Goal: Information Seeking & Learning: Check status

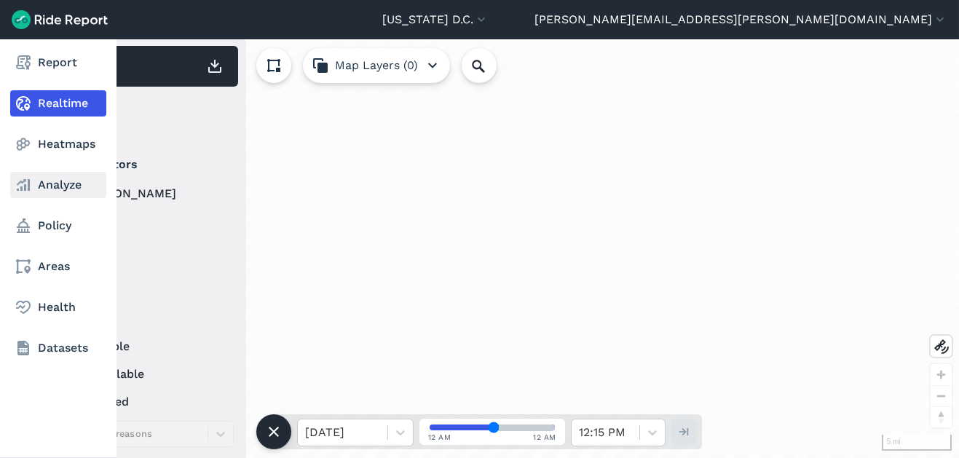
click at [27, 192] on icon at bounding box center [23, 184] width 17 height 17
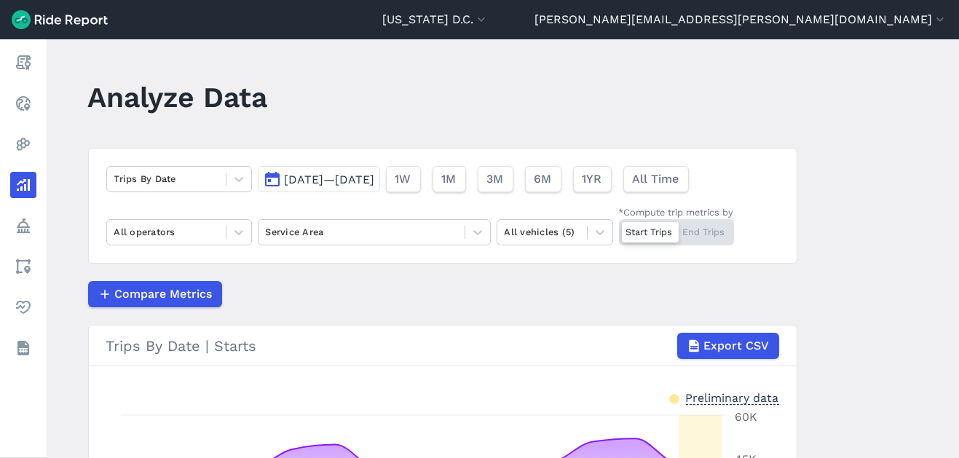
click at [354, 182] on span "[DATE]—[DATE]" at bounding box center [330, 179] width 90 height 14
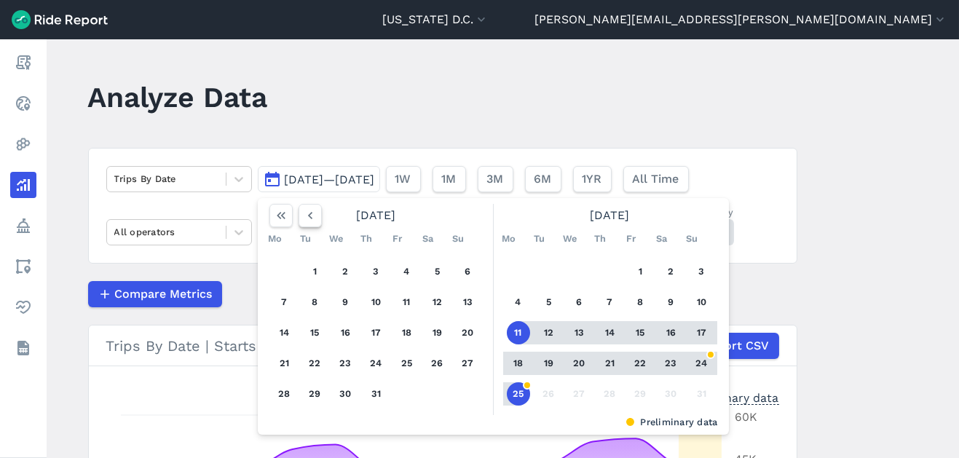
click at [309, 218] on icon "button" at bounding box center [310, 215] width 15 height 15
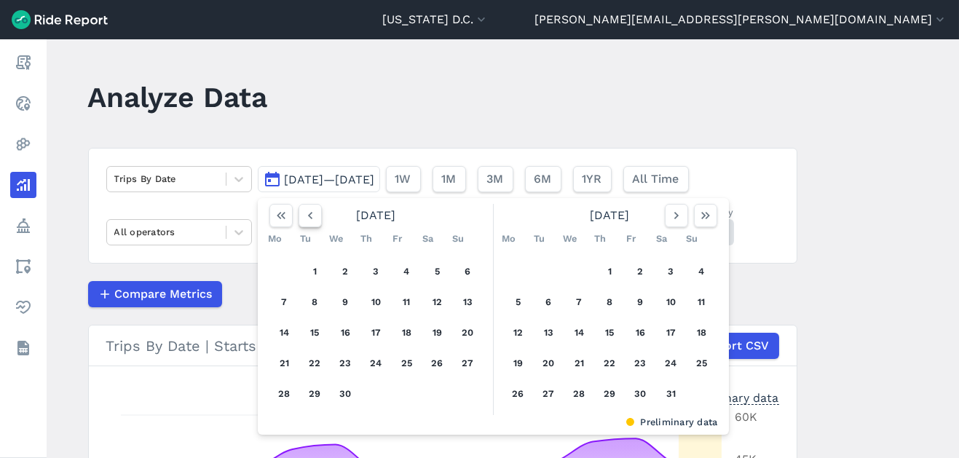
click at [309, 218] on icon "button" at bounding box center [310, 215] width 15 height 15
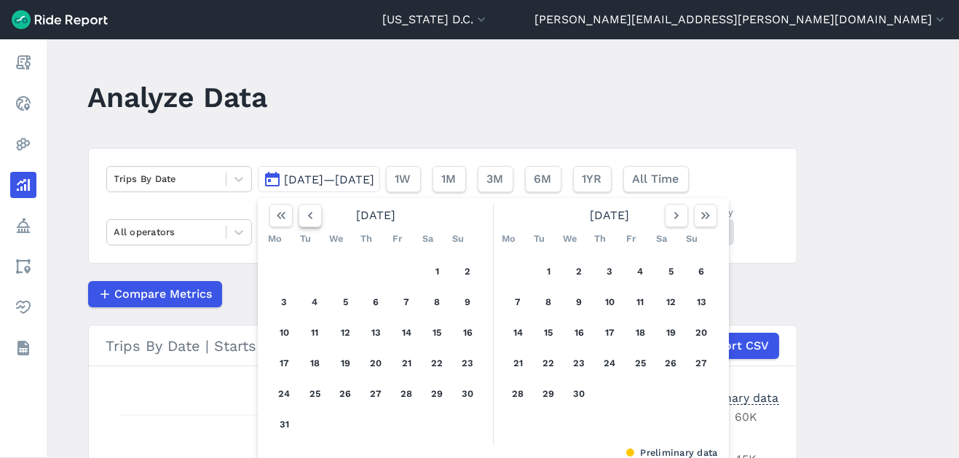
click at [309, 218] on icon "button" at bounding box center [310, 215] width 15 height 15
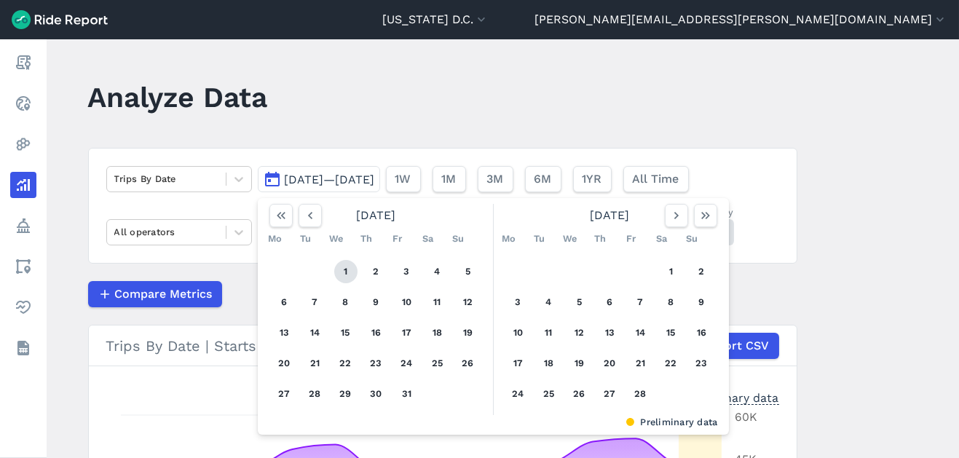
click at [344, 268] on button "1" at bounding box center [345, 271] width 23 height 23
click at [664, 218] on button "button" at bounding box center [675, 215] width 23 height 23
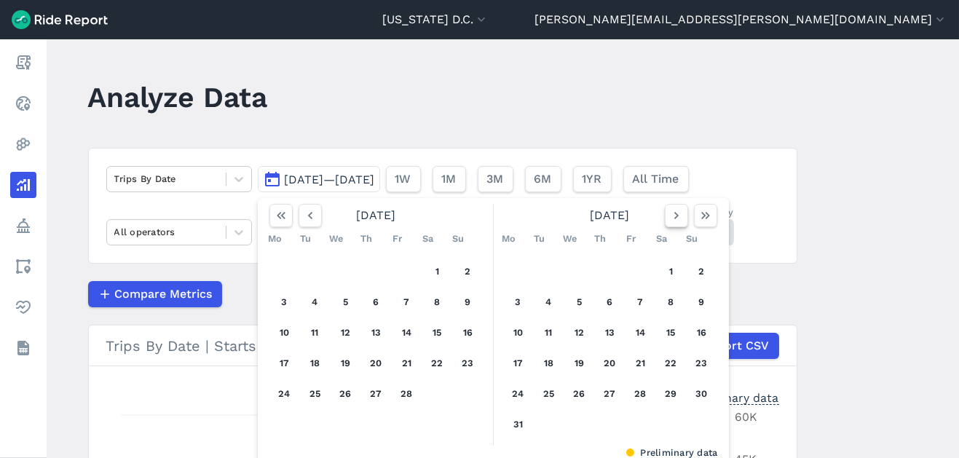
click at [664, 218] on button "button" at bounding box center [675, 215] width 23 height 23
click at [675, 221] on icon "button" at bounding box center [676, 215] width 15 height 15
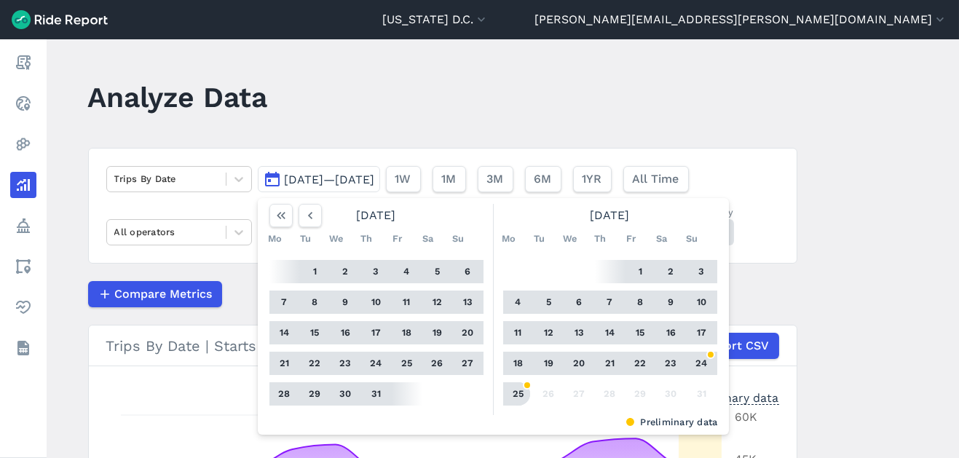
click at [520, 396] on button "25" at bounding box center [518, 393] width 23 height 23
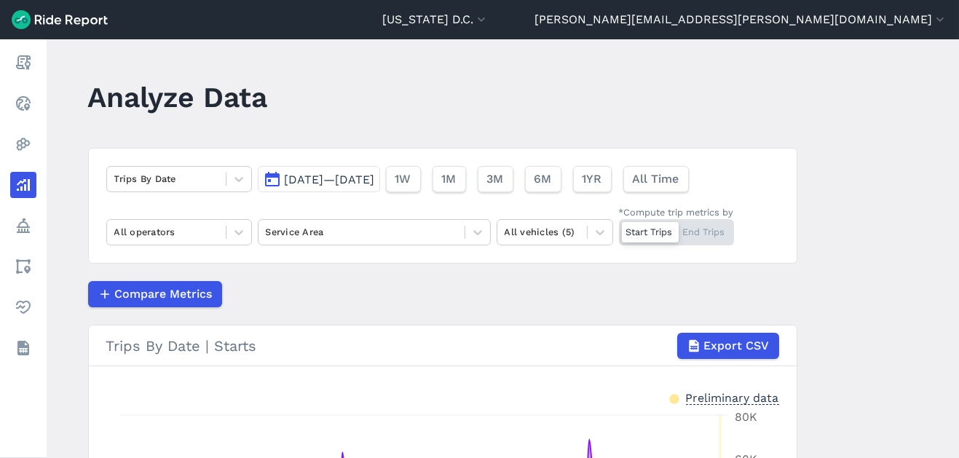
scroll to position [295, 0]
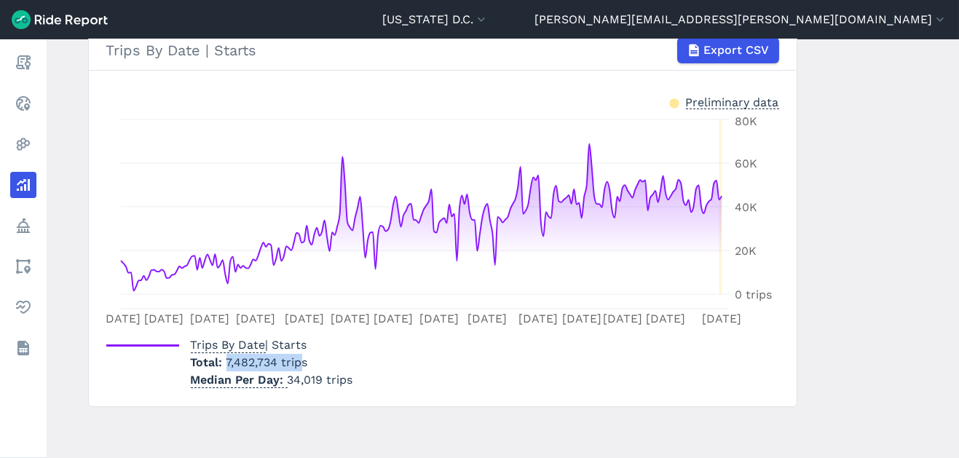
drag, startPoint x: 226, startPoint y: 360, endPoint x: 296, endPoint y: 360, distance: 70.6
click at [296, 360] on span "7,482,734 trips" at bounding box center [267, 362] width 82 height 14
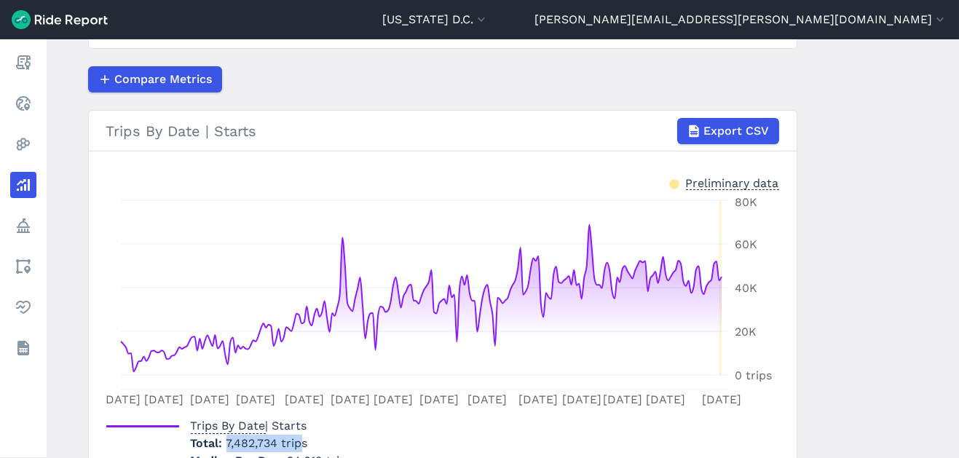
scroll to position [53, 0]
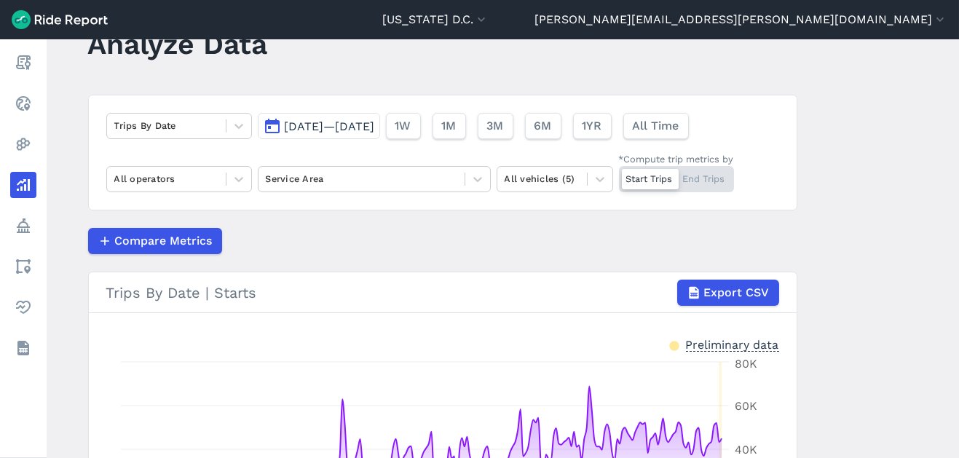
click at [298, 130] on span "[DATE]—[DATE]" at bounding box center [330, 126] width 90 height 14
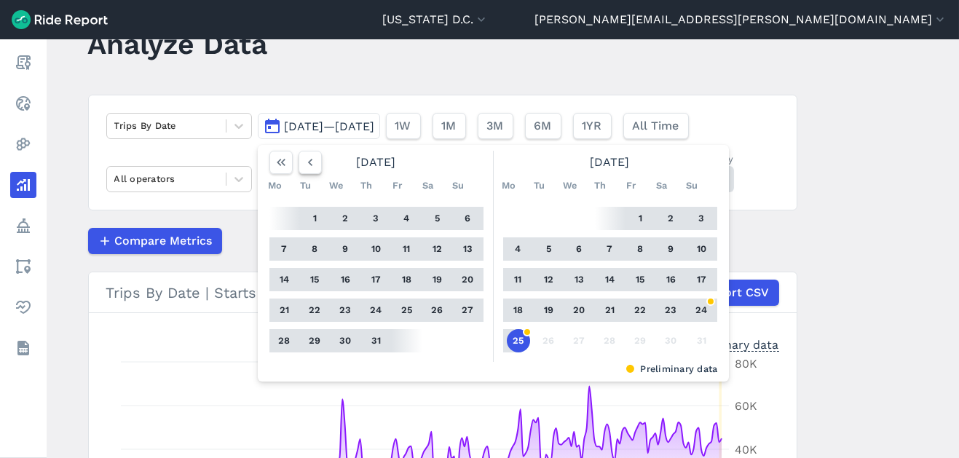
click at [311, 163] on icon "button" at bounding box center [310, 162] width 15 height 15
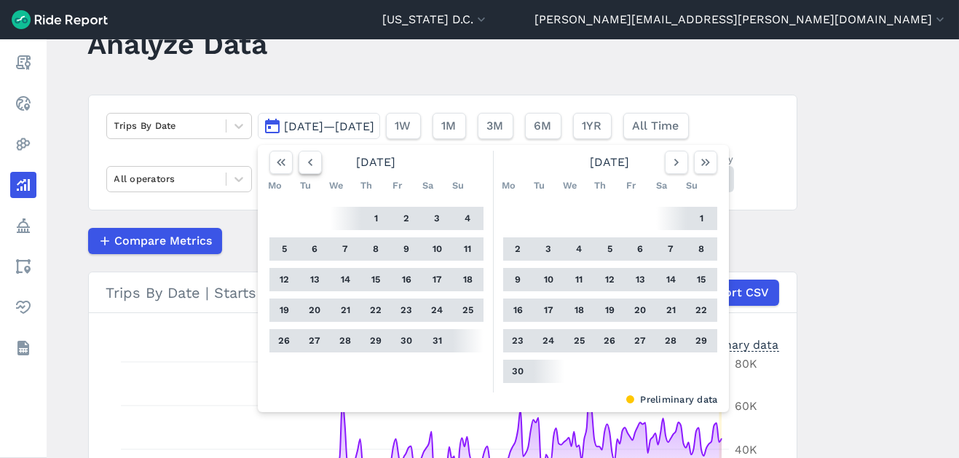
click at [311, 163] on icon "button" at bounding box center [310, 162] width 15 height 15
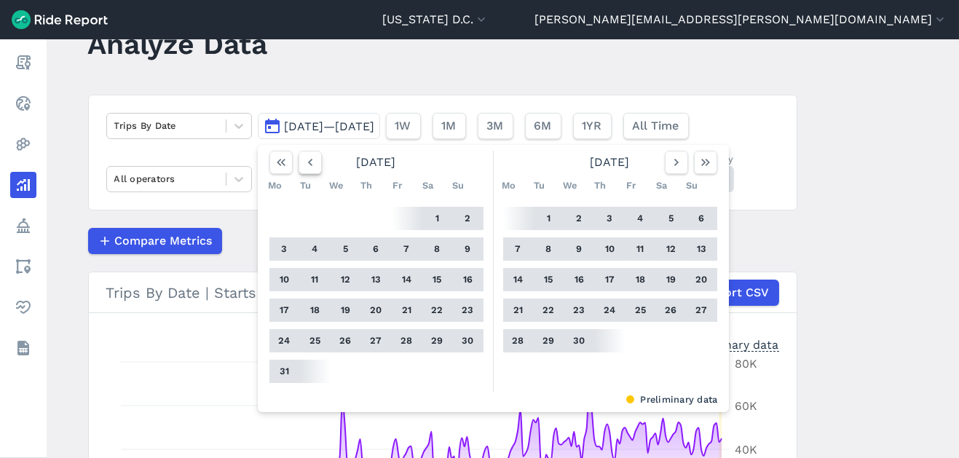
click at [311, 163] on icon "button" at bounding box center [310, 162] width 15 height 15
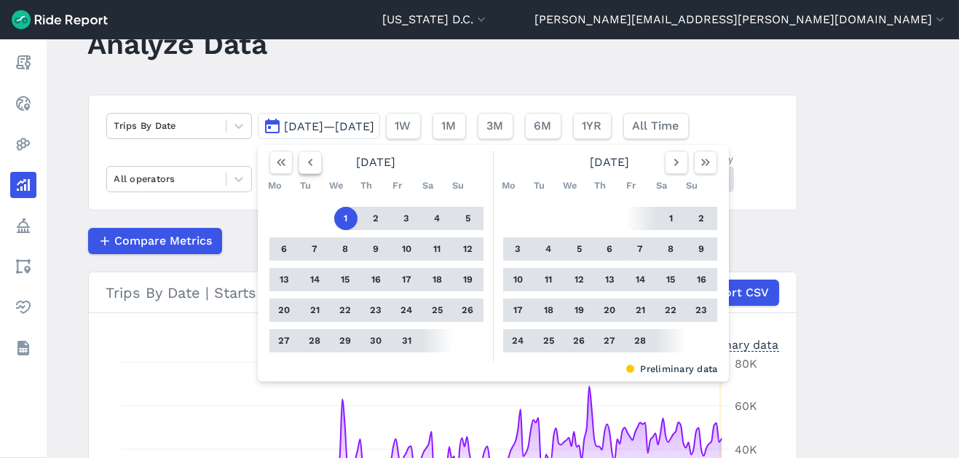
click at [311, 163] on icon "button" at bounding box center [310, 162] width 15 height 15
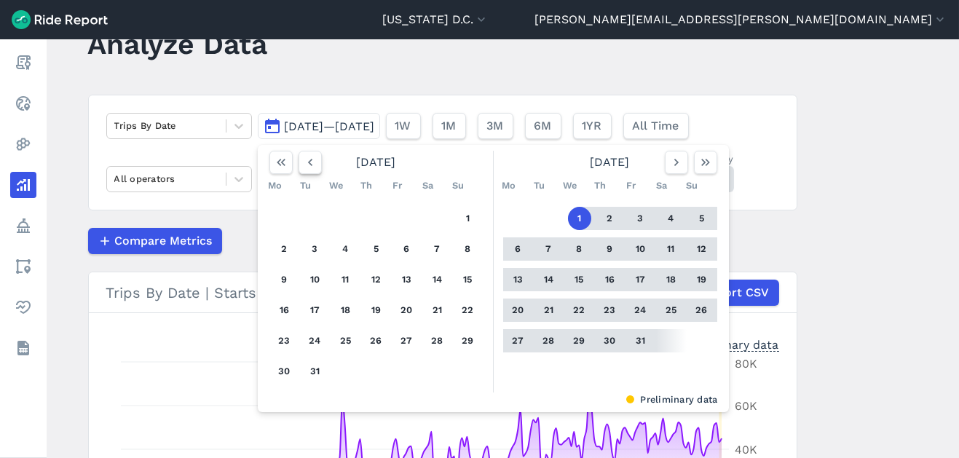
click at [311, 163] on icon "button" at bounding box center [310, 162] width 15 height 15
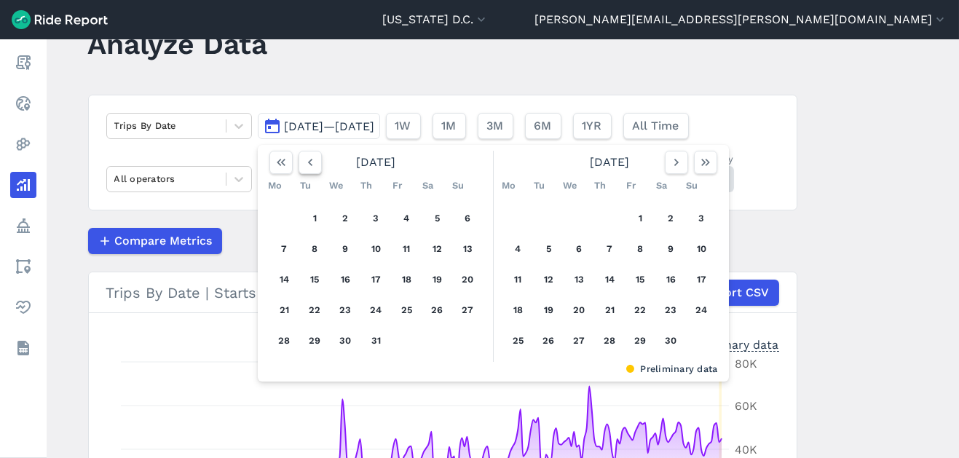
click at [311, 163] on icon "button" at bounding box center [310, 162] width 15 height 15
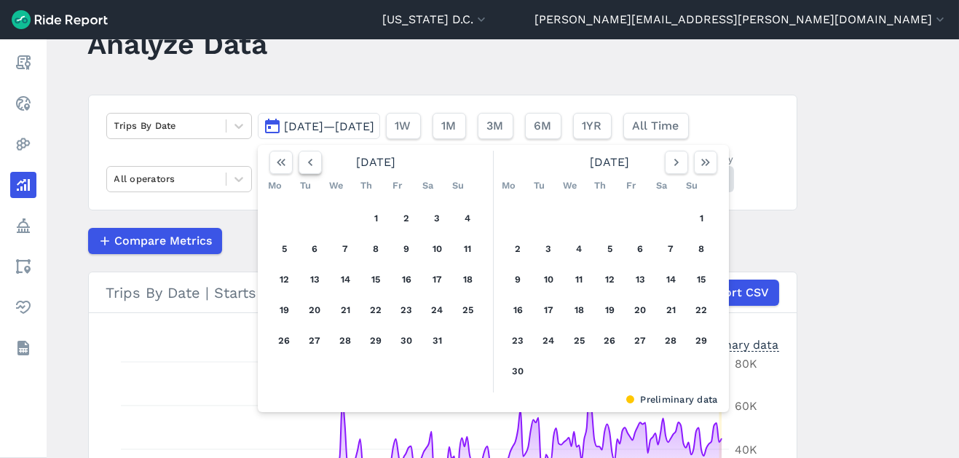
click at [311, 163] on icon "button" at bounding box center [310, 162] width 15 height 15
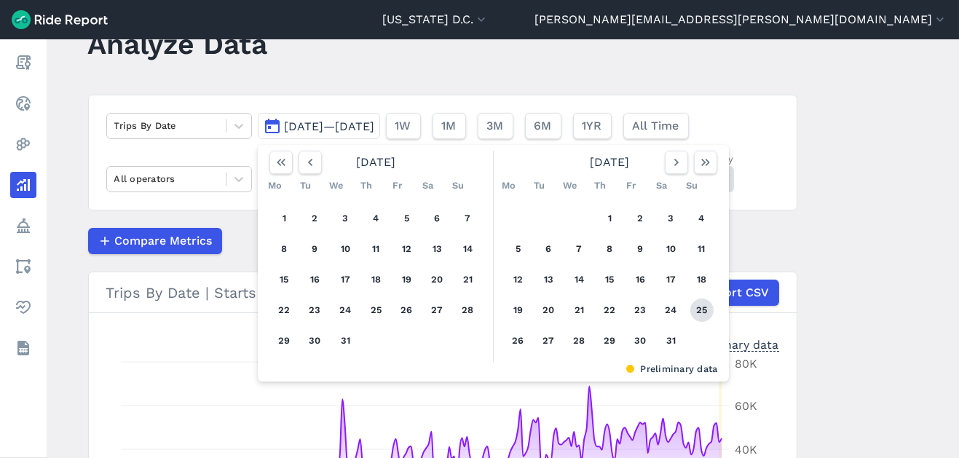
click at [690, 310] on button "25" at bounding box center [701, 309] width 23 height 23
click at [309, 162] on icon "button" at bounding box center [310, 162] width 15 height 15
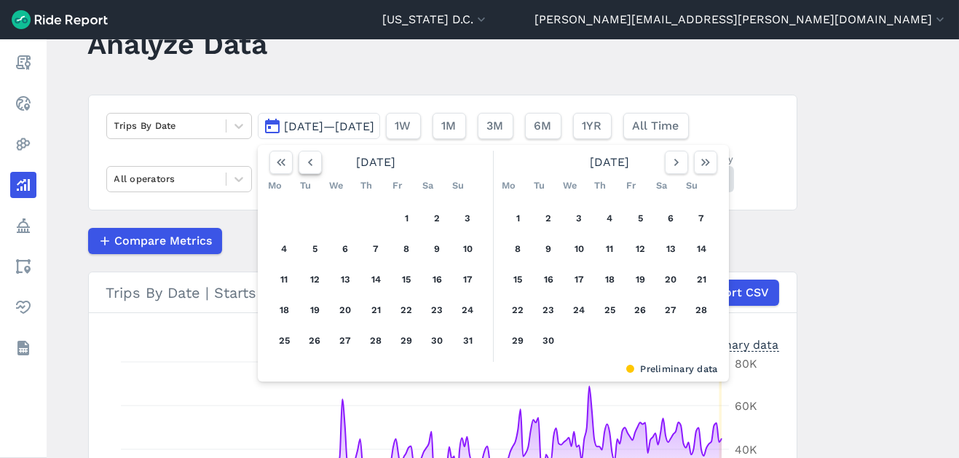
click at [309, 162] on icon "button" at bounding box center [310, 162] width 15 height 15
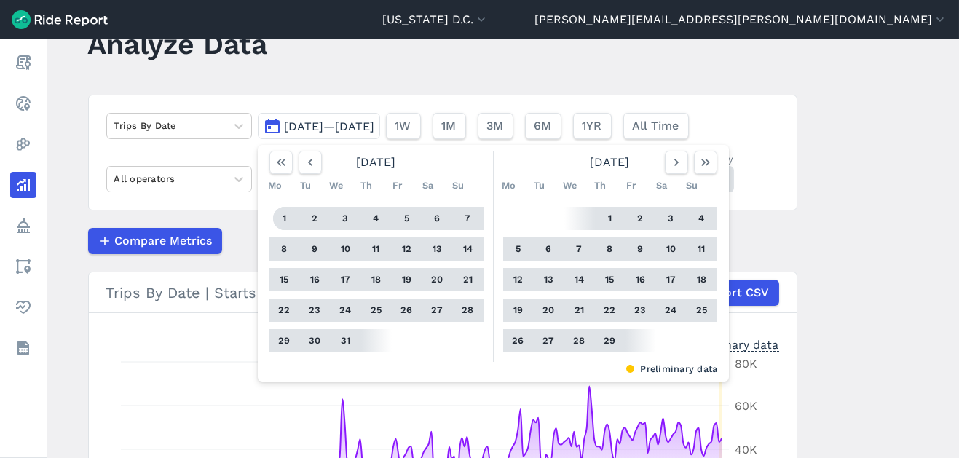
click at [277, 218] on button "1" at bounding box center [284, 218] width 23 height 23
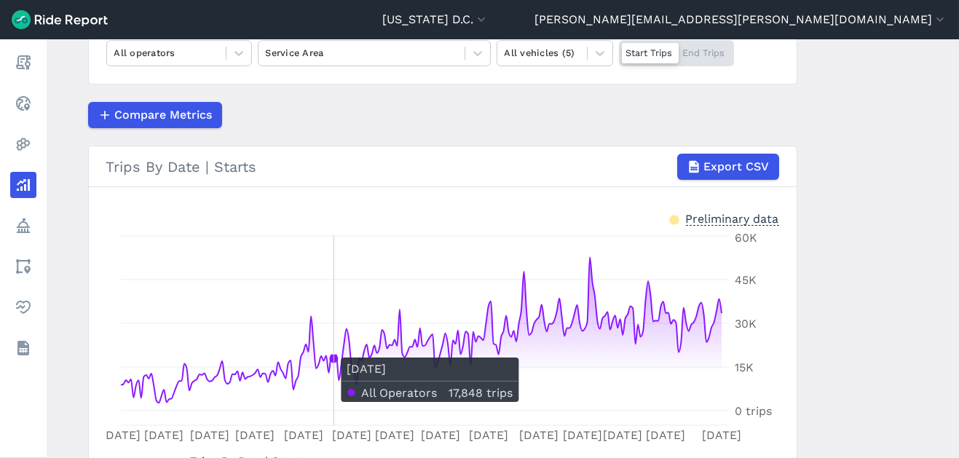
scroll to position [134, 0]
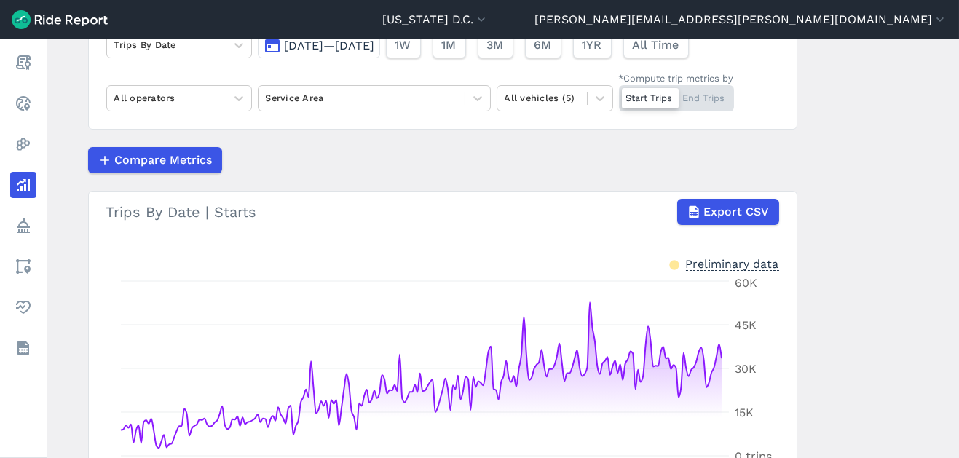
click at [315, 48] on span "[DATE]—[DATE]" at bounding box center [330, 46] width 90 height 14
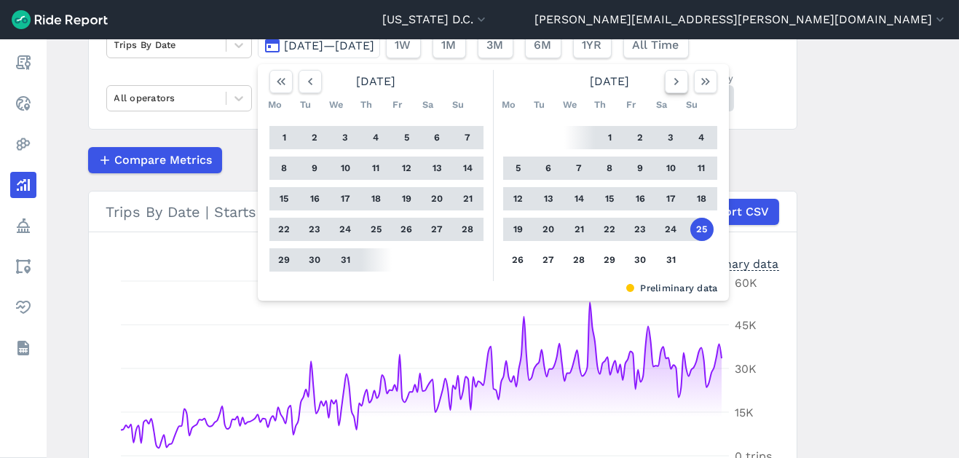
click at [670, 86] on icon "button" at bounding box center [676, 81] width 15 height 15
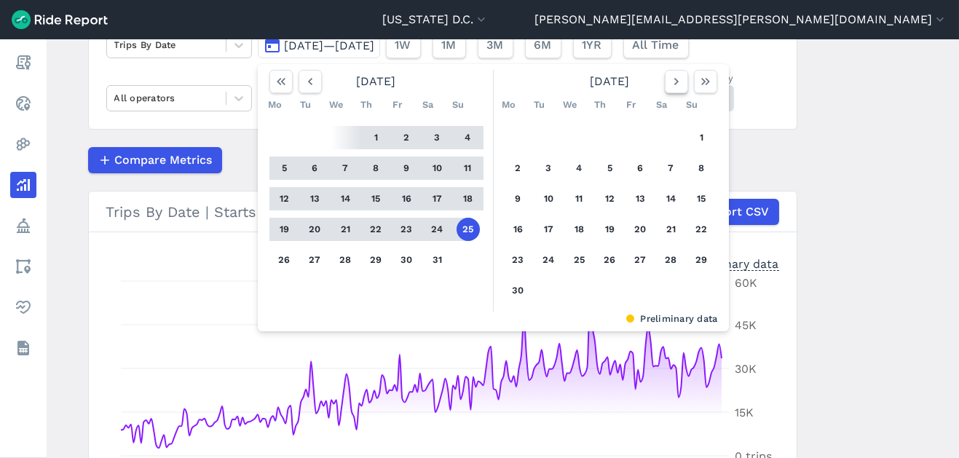
click at [670, 86] on icon "button" at bounding box center [676, 81] width 15 height 15
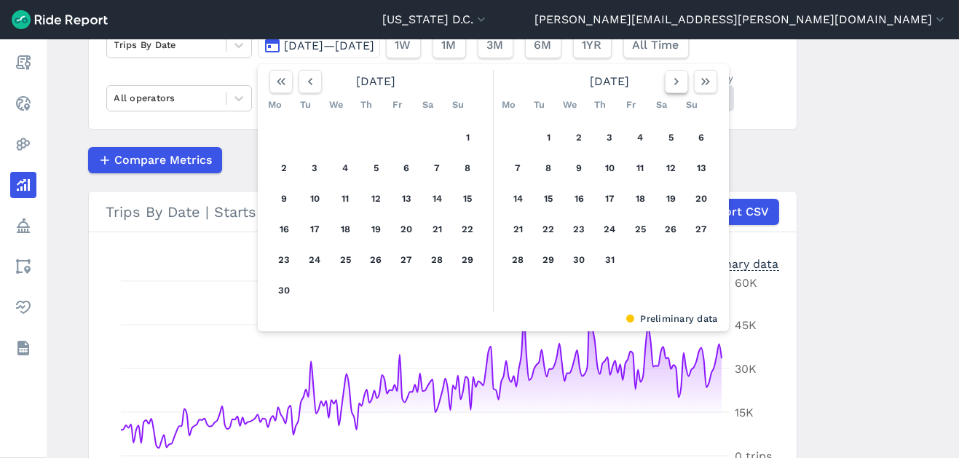
click at [670, 86] on icon "button" at bounding box center [676, 81] width 15 height 15
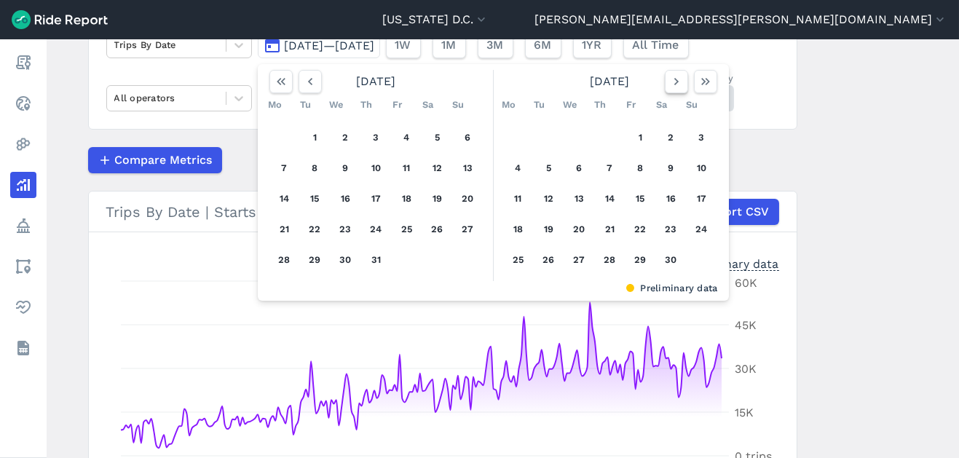
click at [670, 81] on icon "button" at bounding box center [676, 81] width 15 height 15
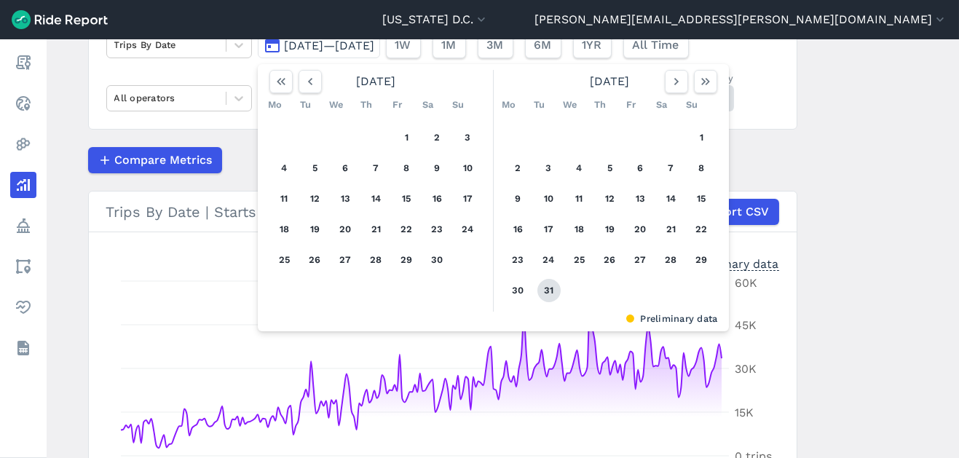
click at [547, 288] on button "31" at bounding box center [548, 290] width 23 height 23
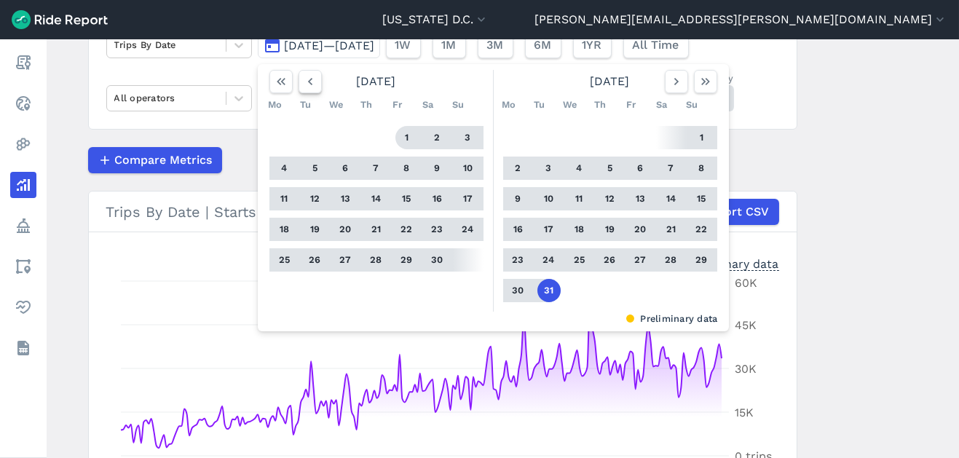
click at [314, 78] on icon "button" at bounding box center [310, 81] width 15 height 15
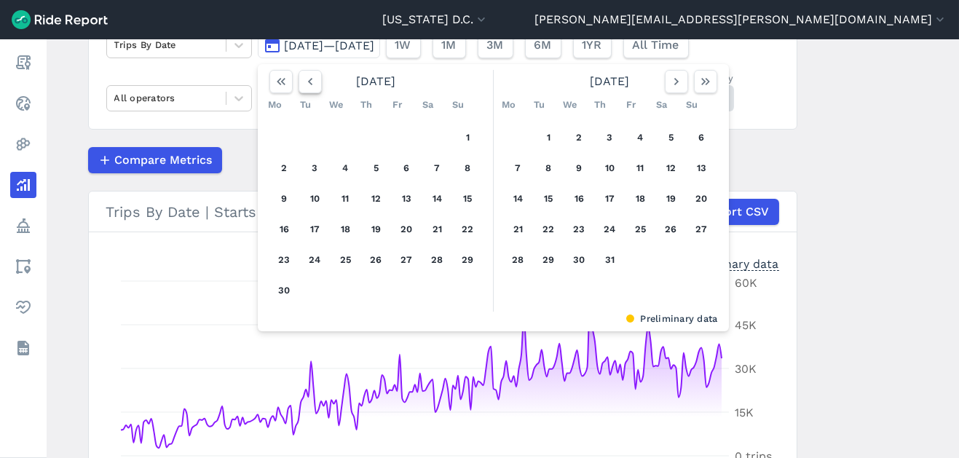
click at [314, 78] on icon "button" at bounding box center [310, 81] width 15 height 15
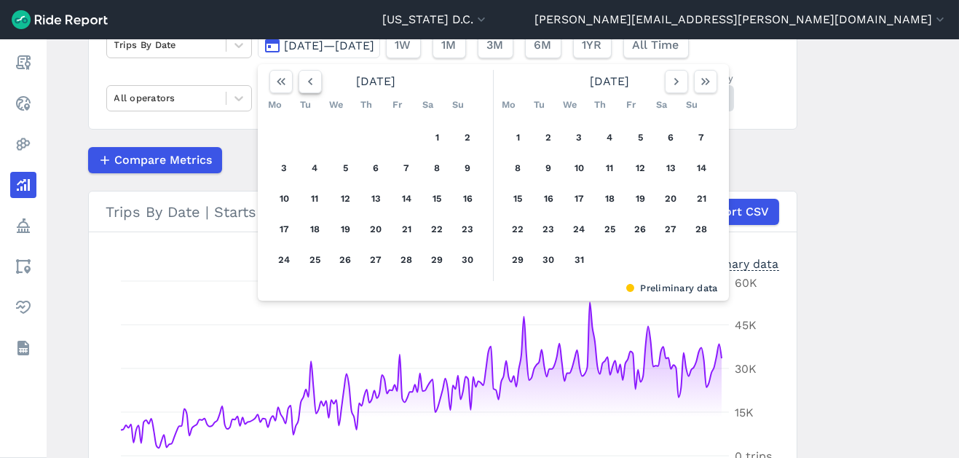
click at [314, 78] on icon "button" at bounding box center [310, 81] width 15 height 15
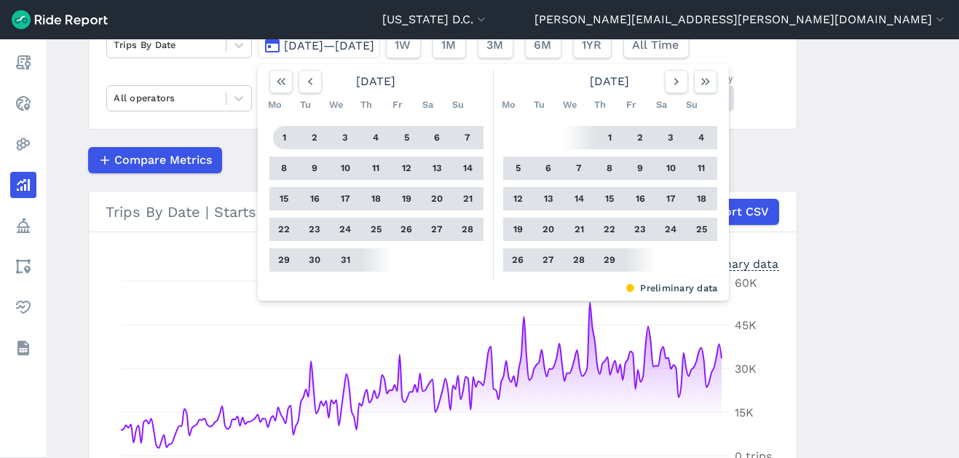
click at [279, 138] on button "1" at bounding box center [284, 137] width 23 height 23
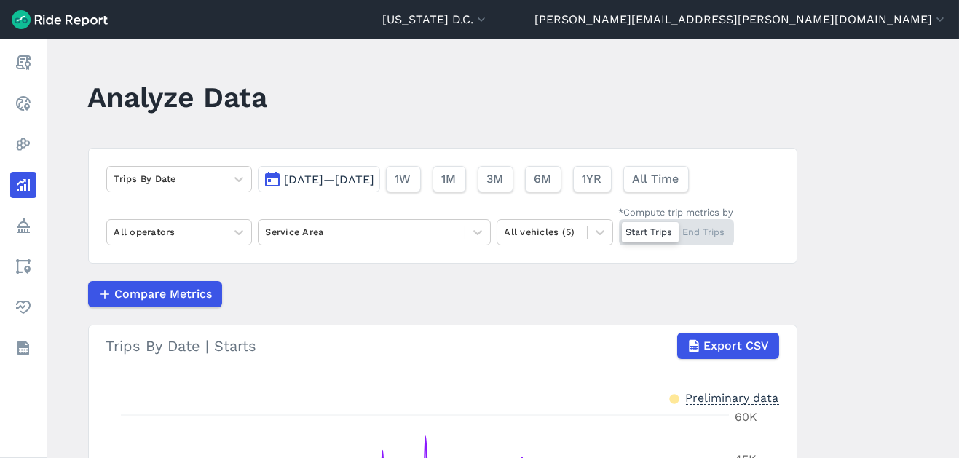
click at [340, 178] on span "[DATE]—[DATE]" at bounding box center [330, 179] width 90 height 14
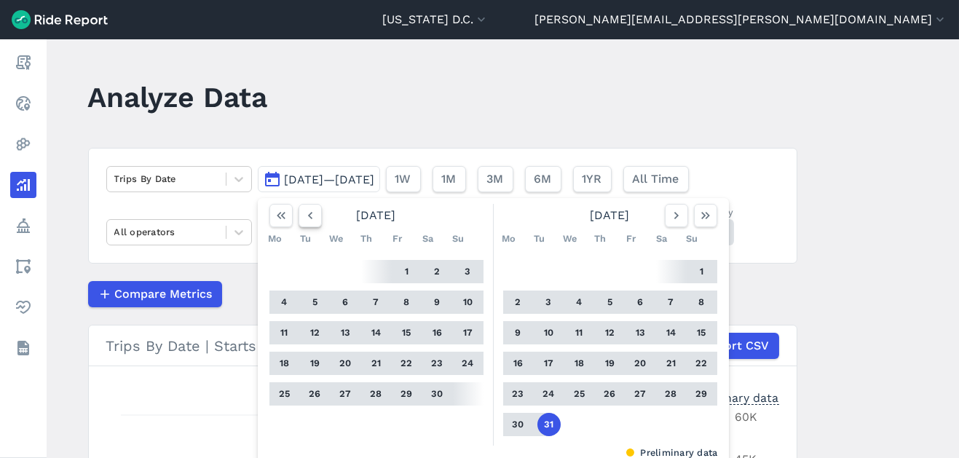
click at [309, 218] on use "button" at bounding box center [309, 215] width 4 height 7
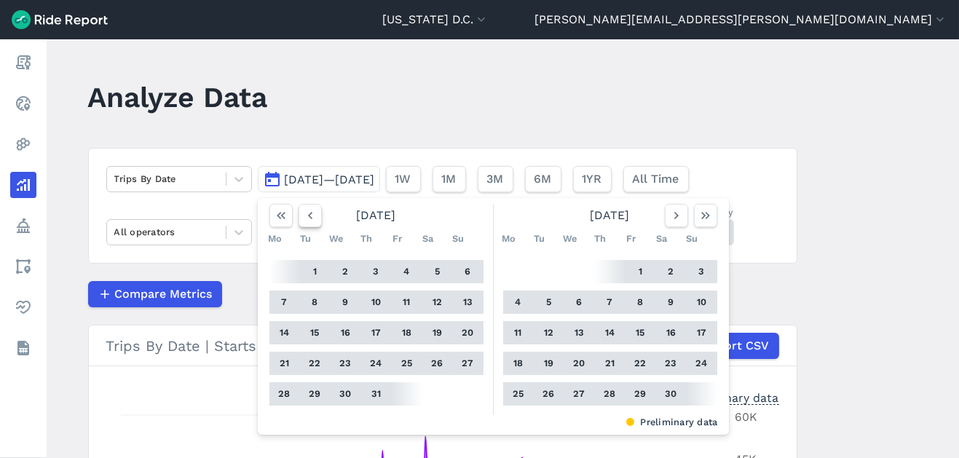
click at [309, 218] on use "button" at bounding box center [309, 215] width 4 height 7
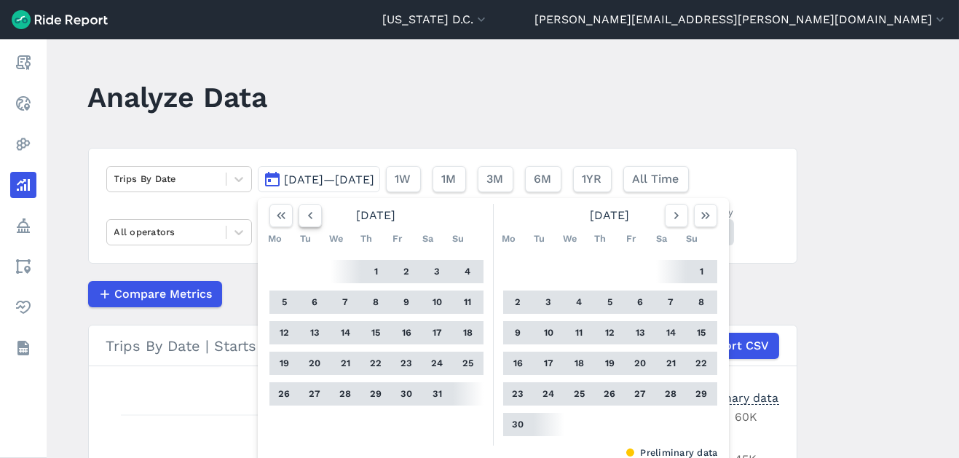
click at [309, 218] on use "button" at bounding box center [309, 215] width 4 height 7
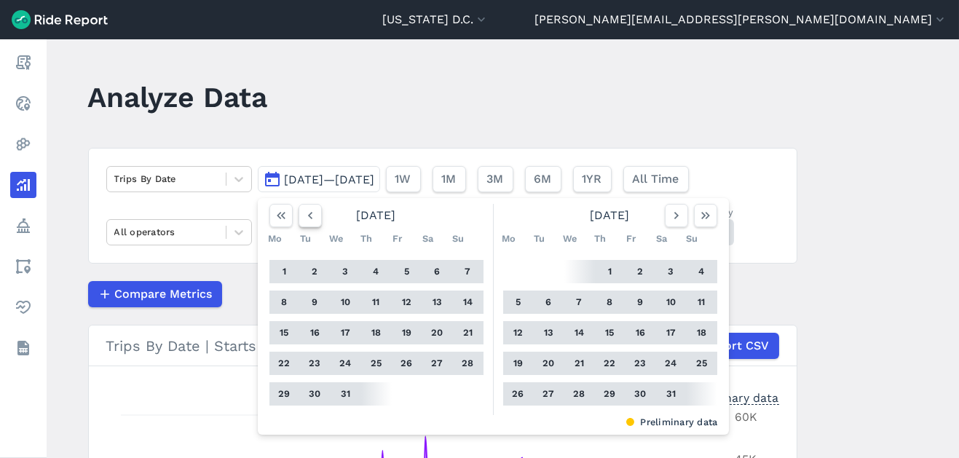
click at [309, 218] on use "button" at bounding box center [309, 215] width 4 height 7
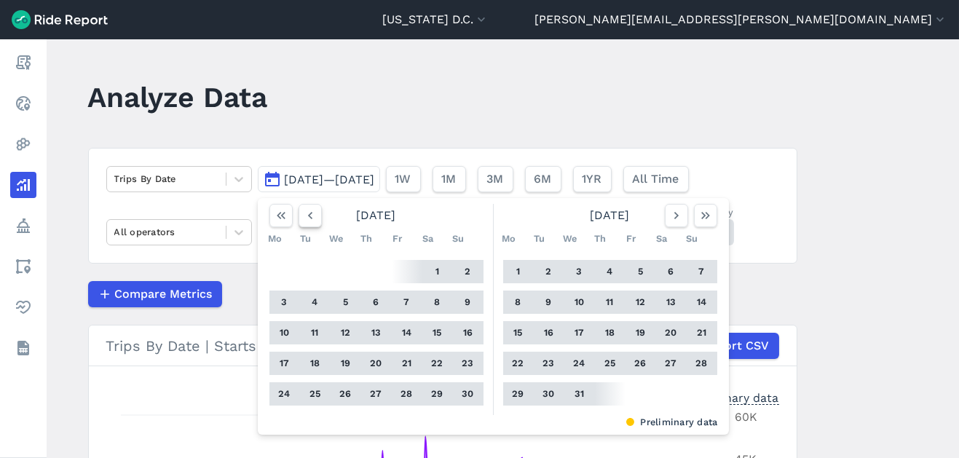
click at [309, 218] on use "button" at bounding box center [309, 215] width 4 height 7
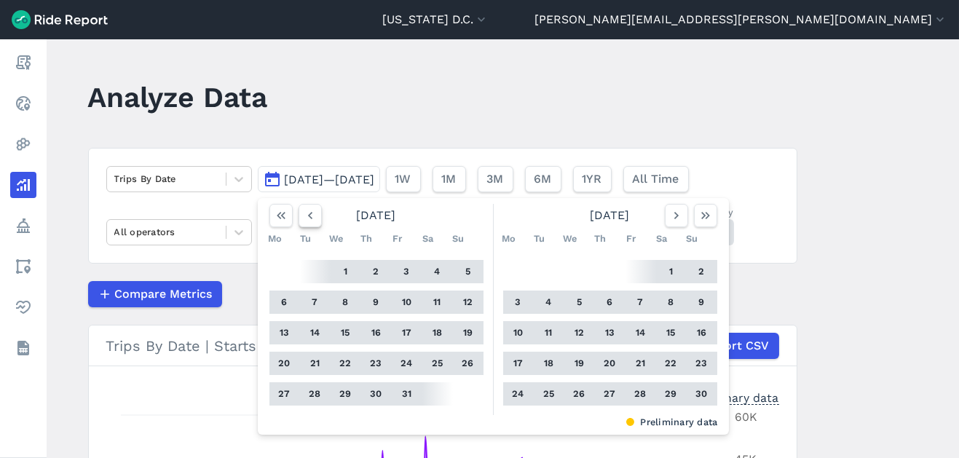
click at [309, 218] on use "button" at bounding box center [309, 215] width 4 height 7
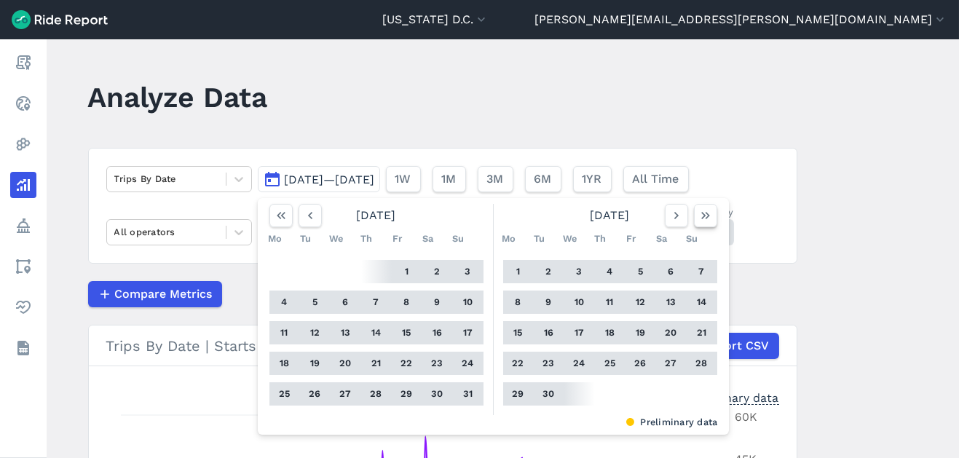
click at [702, 219] on icon "button" at bounding box center [705, 215] width 15 height 15
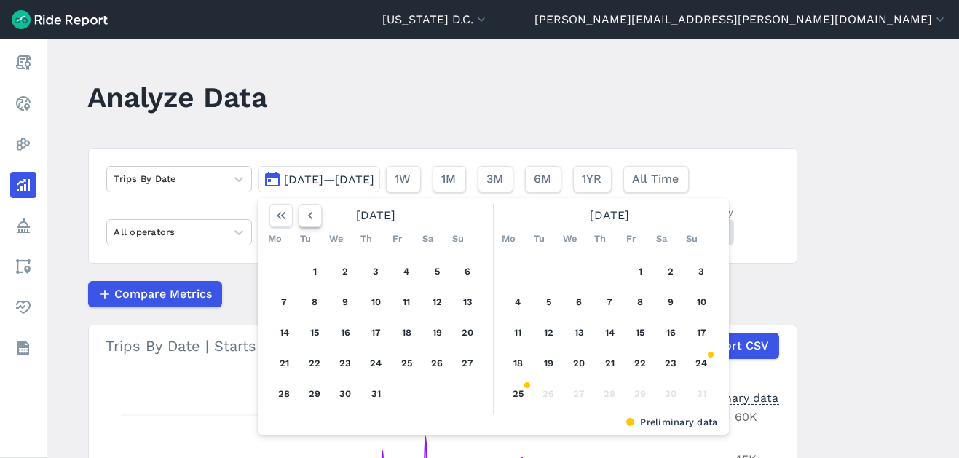
click at [308, 218] on use "button" at bounding box center [309, 215] width 4 height 7
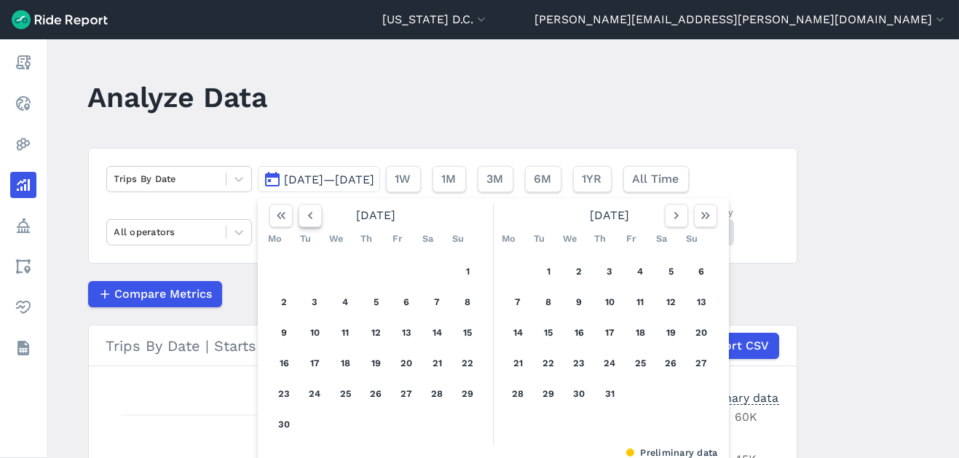
click at [308, 218] on use "button" at bounding box center [309, 215] width 4 height 7
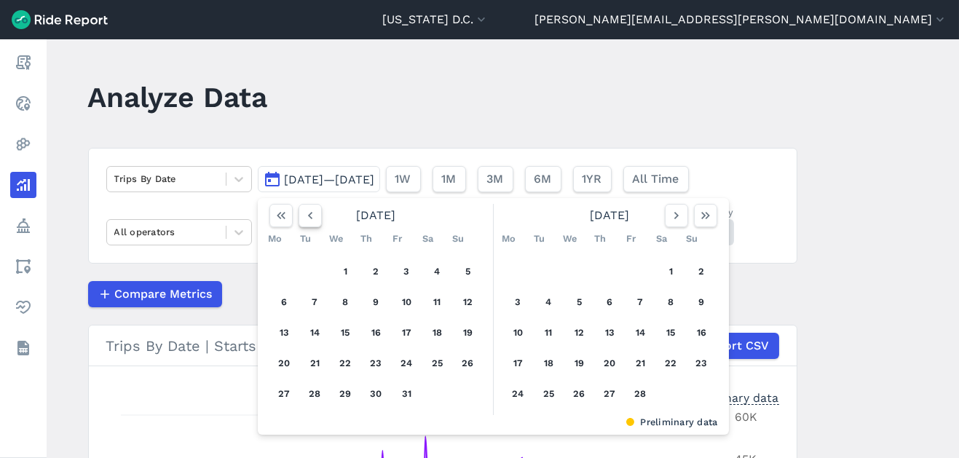
click at [308, 218] on use "button" at bounding box center [309, 215] width 4 height 7
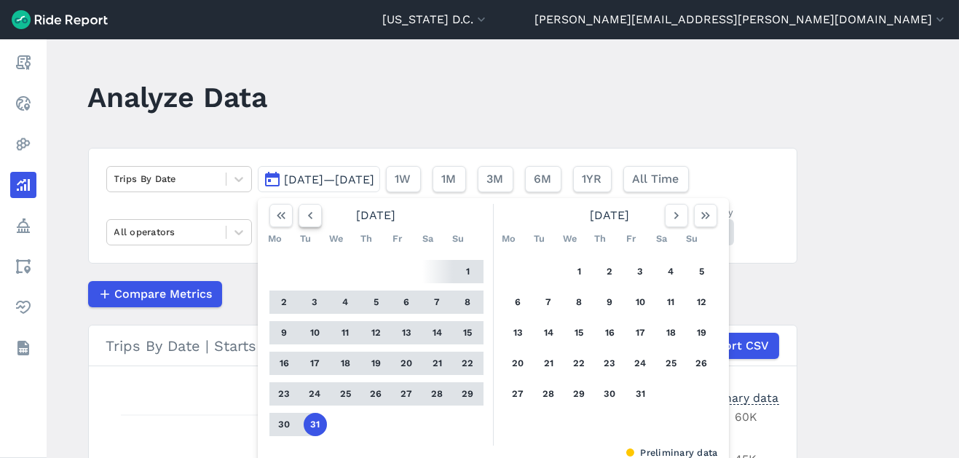
click at [308, 218] on use "button" at bounding box center [309, 215] width 4 height 7
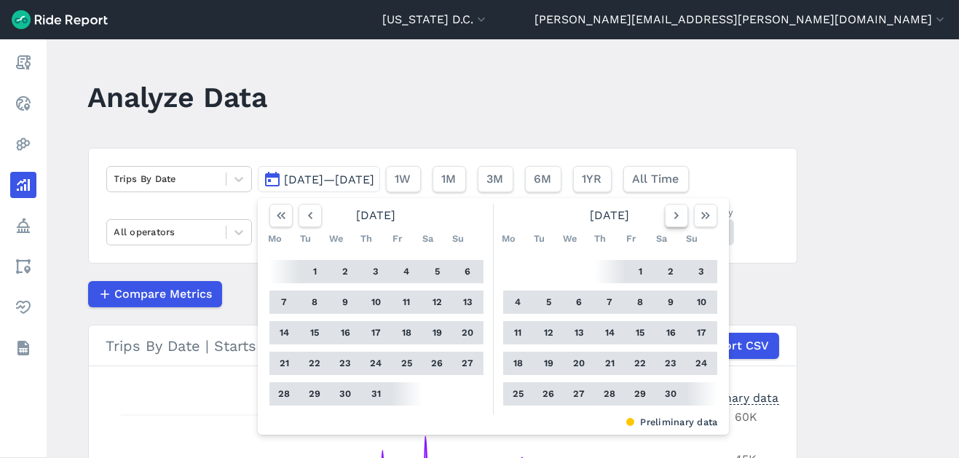
click at [673, 223] on button "button" at bounding box center [675, 215] width 23 height 23
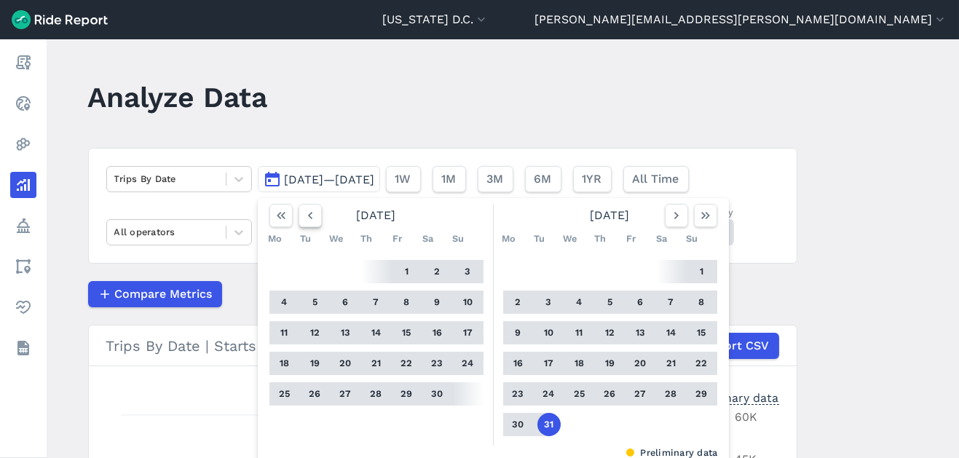
click at [314, 221] on button "button" at bounding box center [309, 215] width 23 height 23
click at [314, 222] on button "button" at bounding box center [309, 215] width 23 height 23
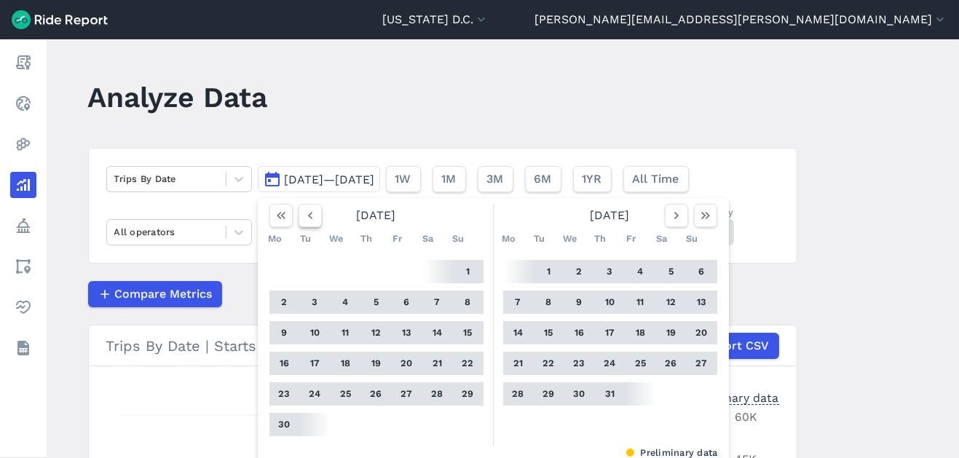
click at [314, 222] on button "button" at bounding box center [309, 215] width 23 height 23
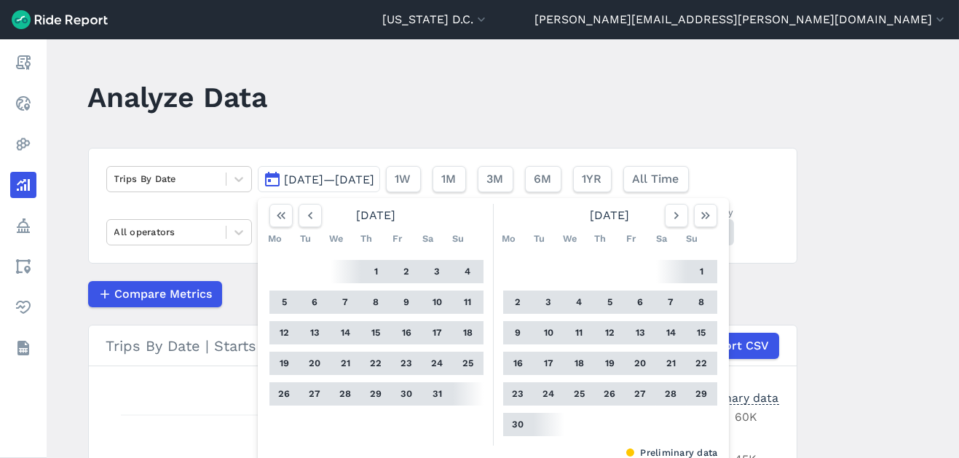
click at [464, 364] on button "25" at bounding box center [467, 363] width 23 height 23
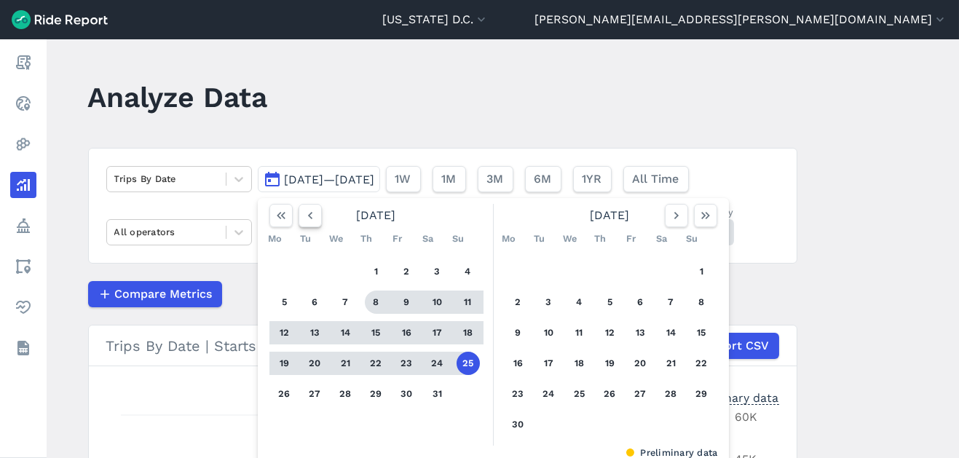
click at [313, 221] on icon "button" at bounding box center [310, 215] width 15 height 15
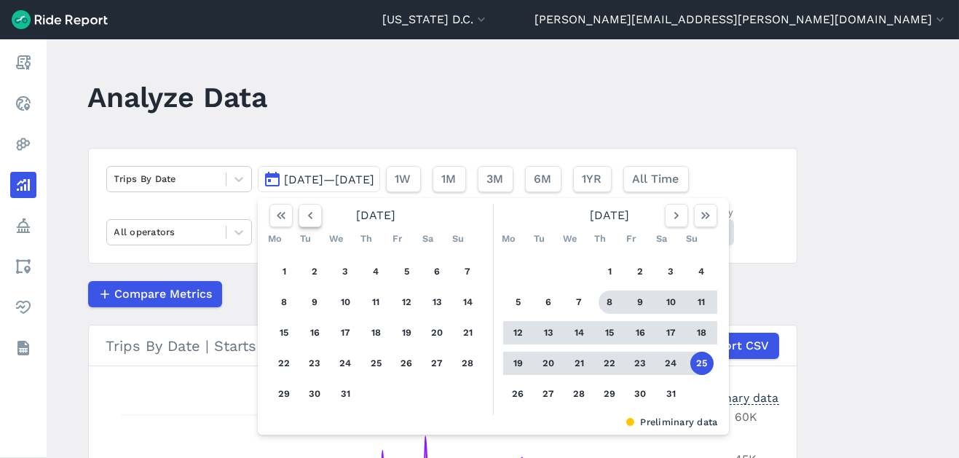
click at [313, 221] on icon "button" at bounding box center [310, 215] width 15 height 15
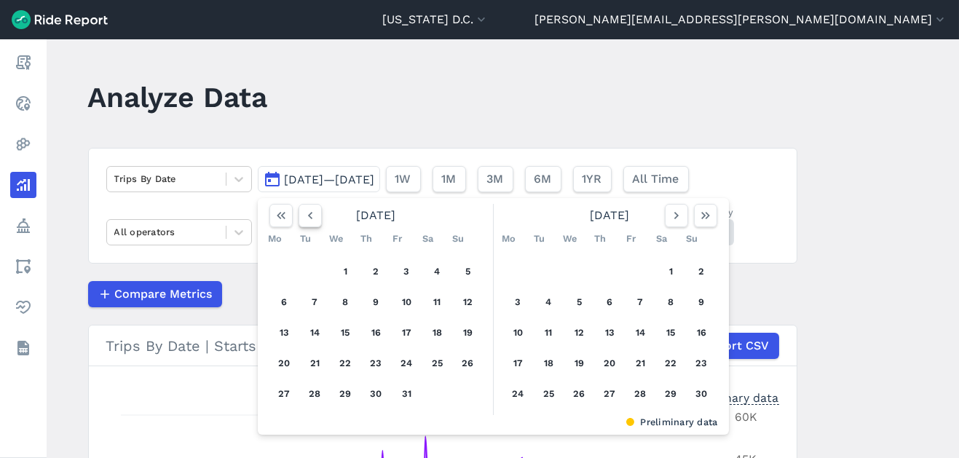
click at [313, 221] on icon "button" at bounding box center [310, 215] width 15 height 15
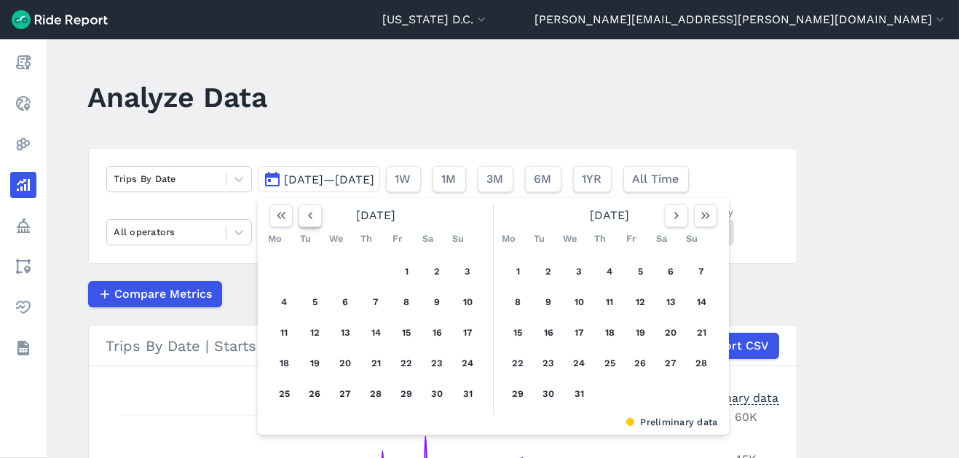
click at [313, 221] on icon "button" at bounding box center [310, 215] width 15 height 15
click at [664, 219] on button "button" at bounding box center [675, 215] width 23 height 23
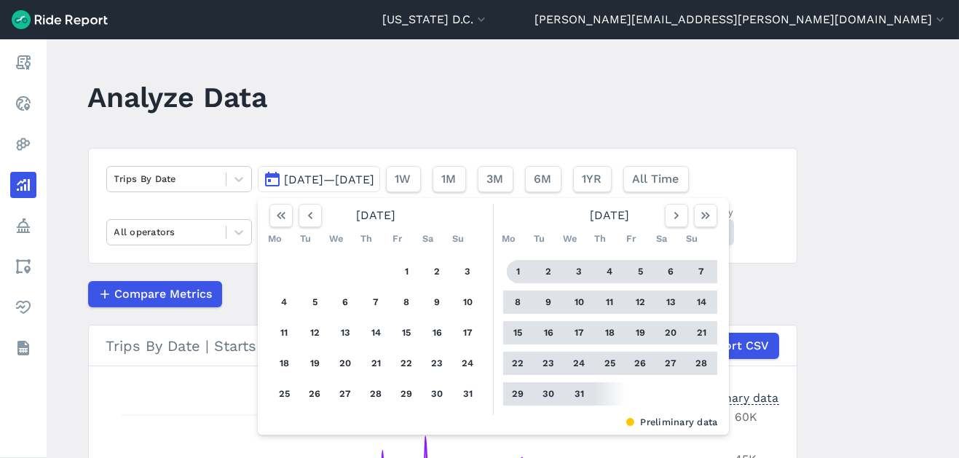
click at [517, 276] on button "1" at bounding box center [518, 271] width 23 height 23
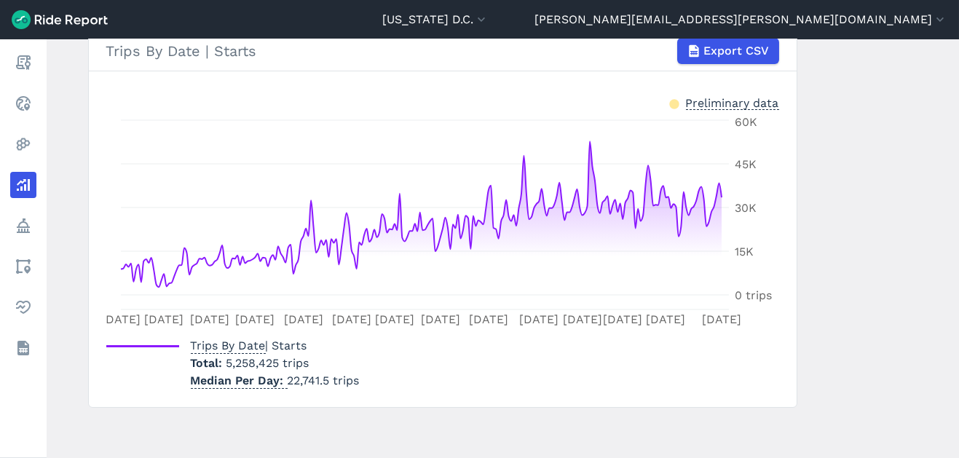
scroll to position [295, 0]
